Goal: Task Accomplishment & Management: Use online tool/utility

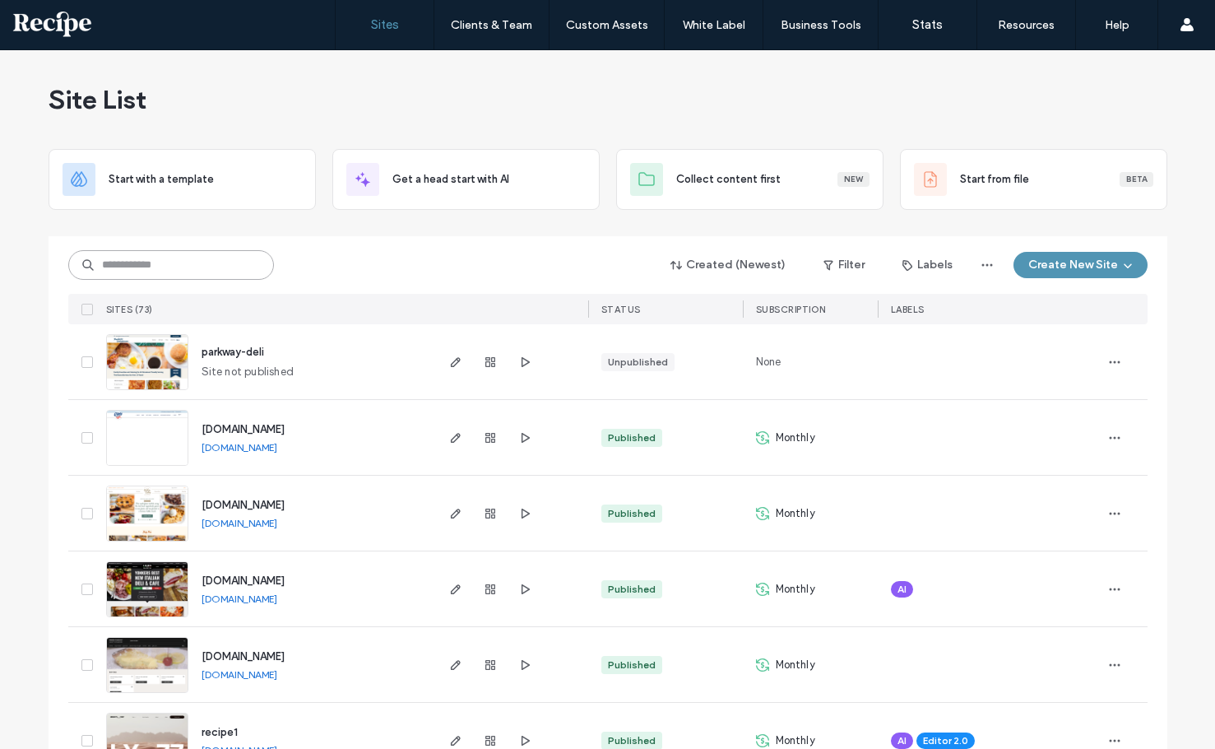
click at [220, 270] on input at bounding box center [171, 265] width 206 height 30
type input "*****"
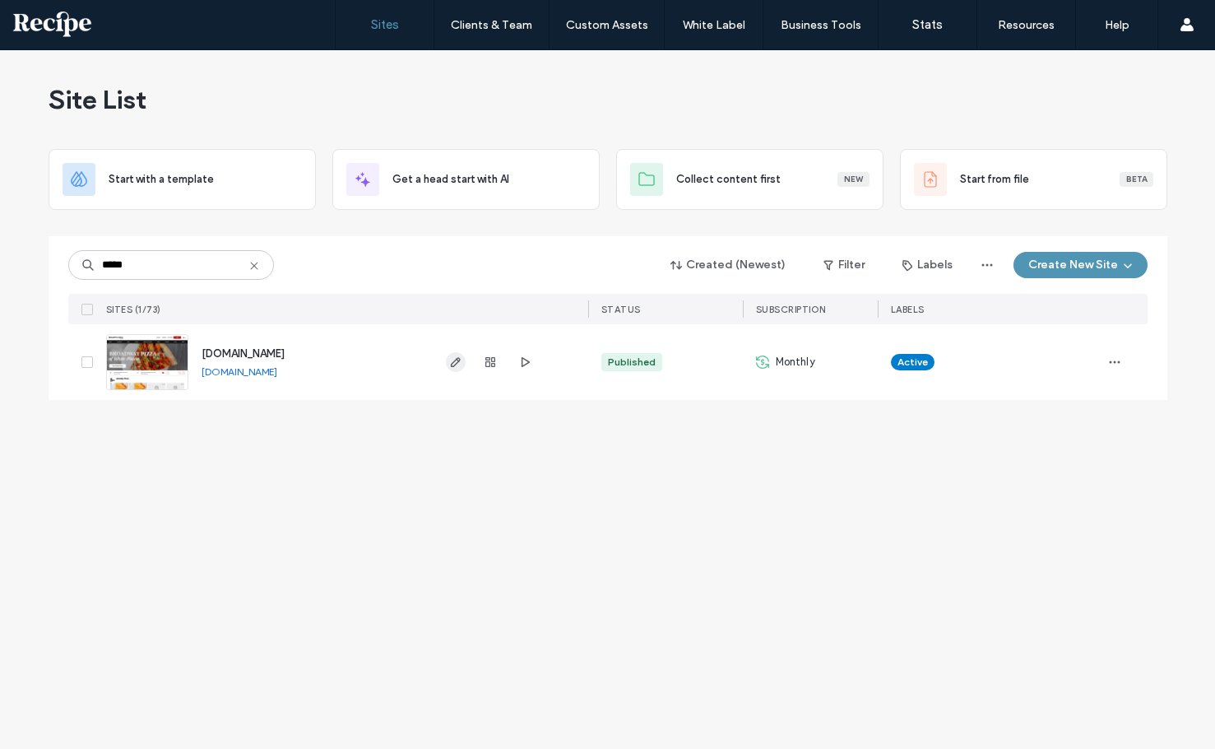
click at [449, 360] on icon "button" at bounding box center [455, 361] width 13 height 13
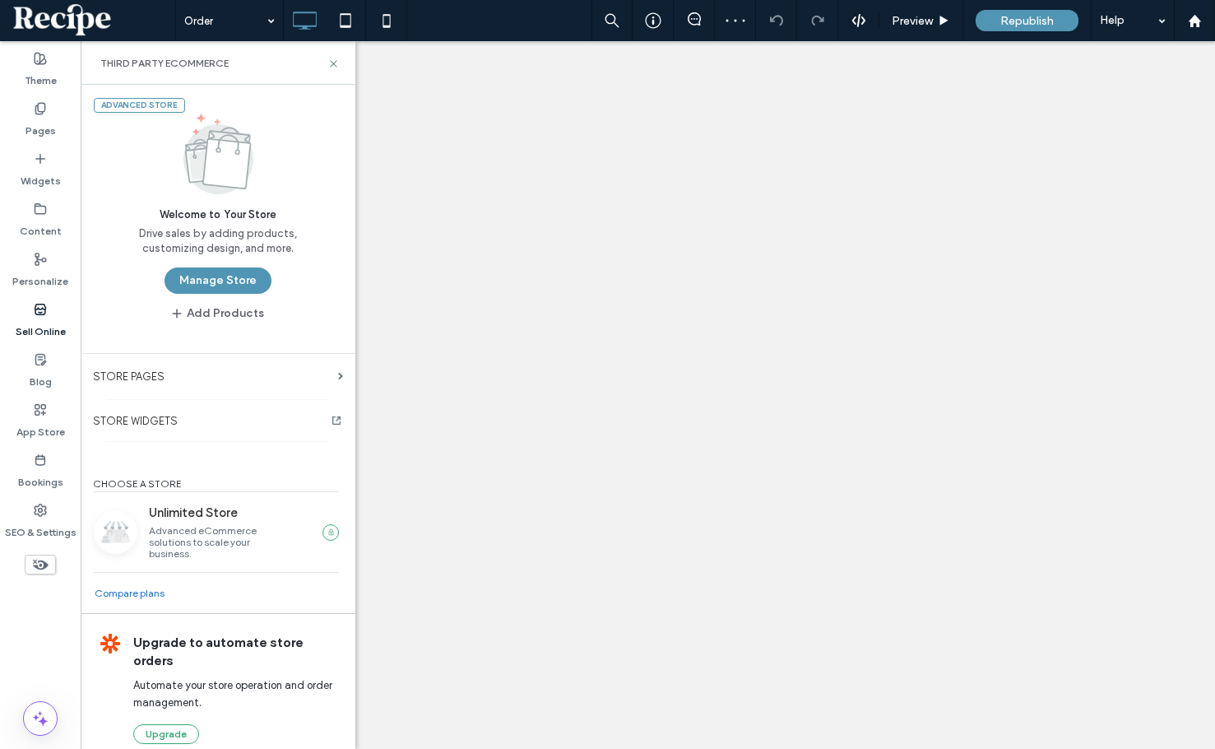
click at [218, 277] on button "Manage Store" at bounding box center [218, 280] width 107 height 26
